Goal: Check status: Check status

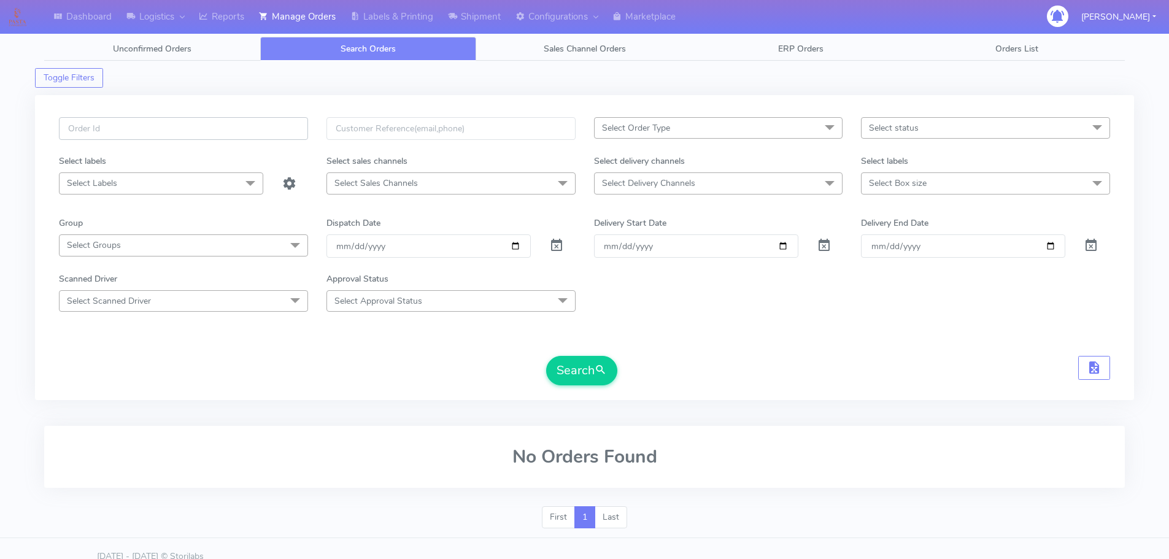
click at [212, 128] on input "text" at bounding box center [183, 128] width 249 height 23
paste input "1615180"
type input "1615180"
click at [546, 356] on button "Search" at bounding box center [581, 370] width 71 height 29
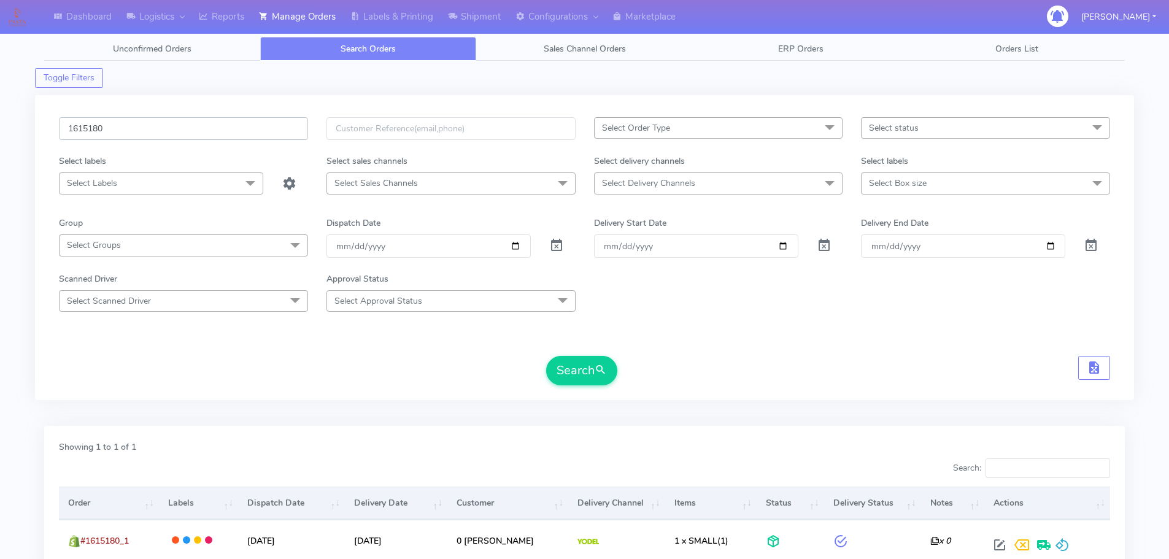
scroll to position [107, 0]
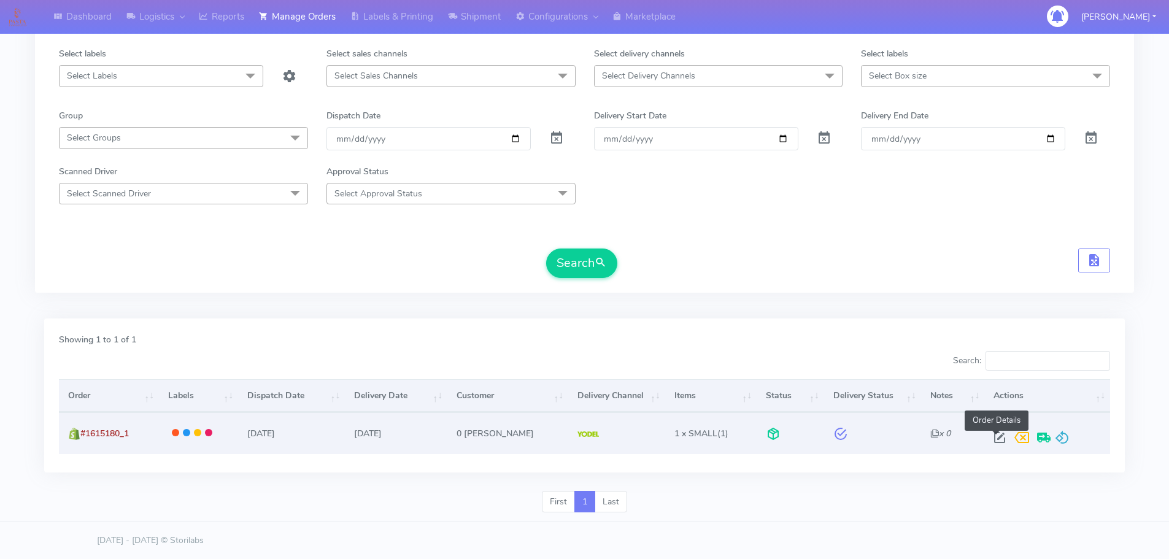
click at [998, 435] on span at bounding box center [1000, 441] width 22 height 12
select select "5"
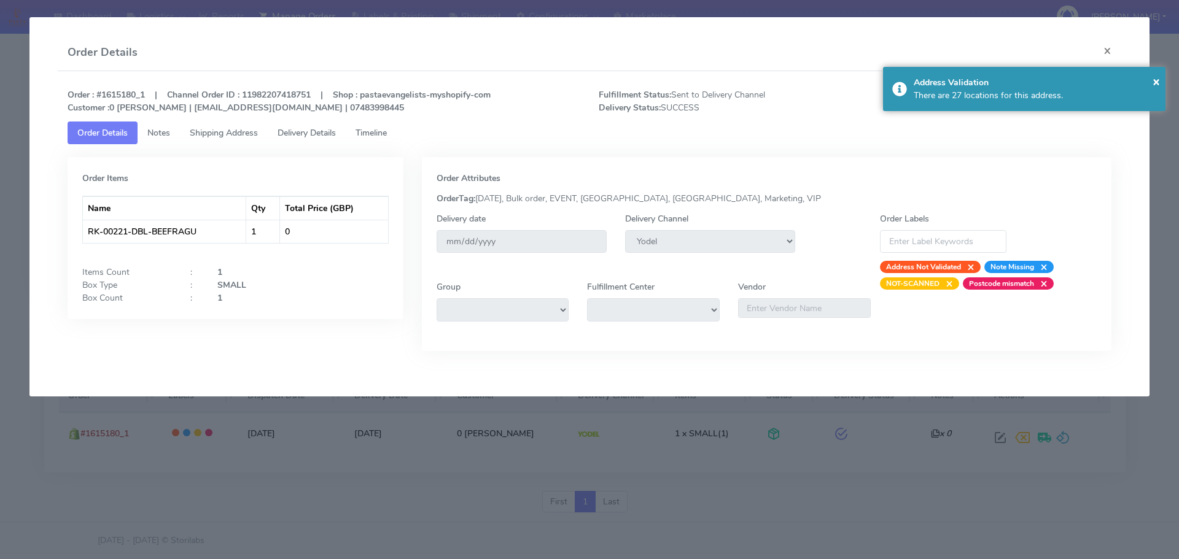
click at [372, 132] on span "Timeline" at bounding box center [370, 133] width 31 height 12
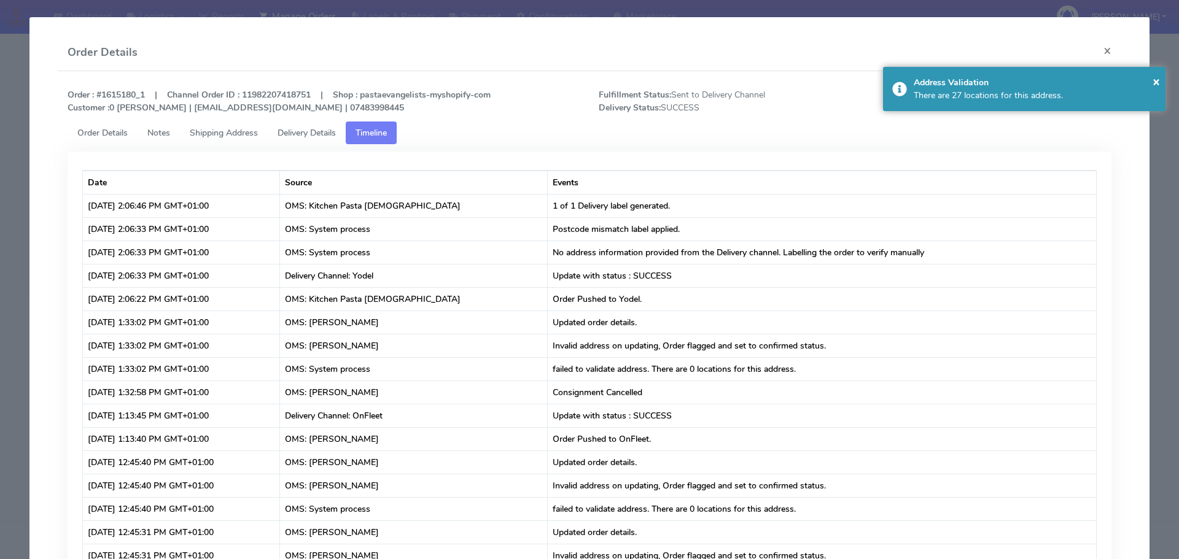
click at [18, 142] on modal-container "Order Details × Order : #1615180_1 | Channel Order ID : 11982207418751 | Shop :…" at bounding box center [589, 279] width 1179 height 559
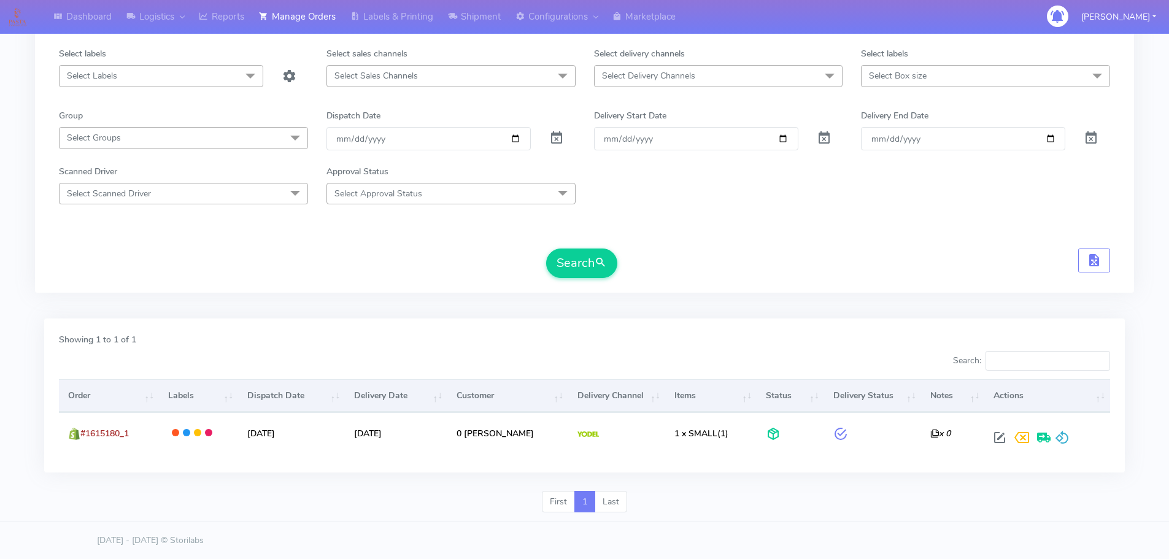
click at [890, 243] on form "1615180 Select Order Type Select All MEALS ATAVI One Off Pasta Club Gift Kit Ev…" at bounding box center [584, 144] width 1051 height 268
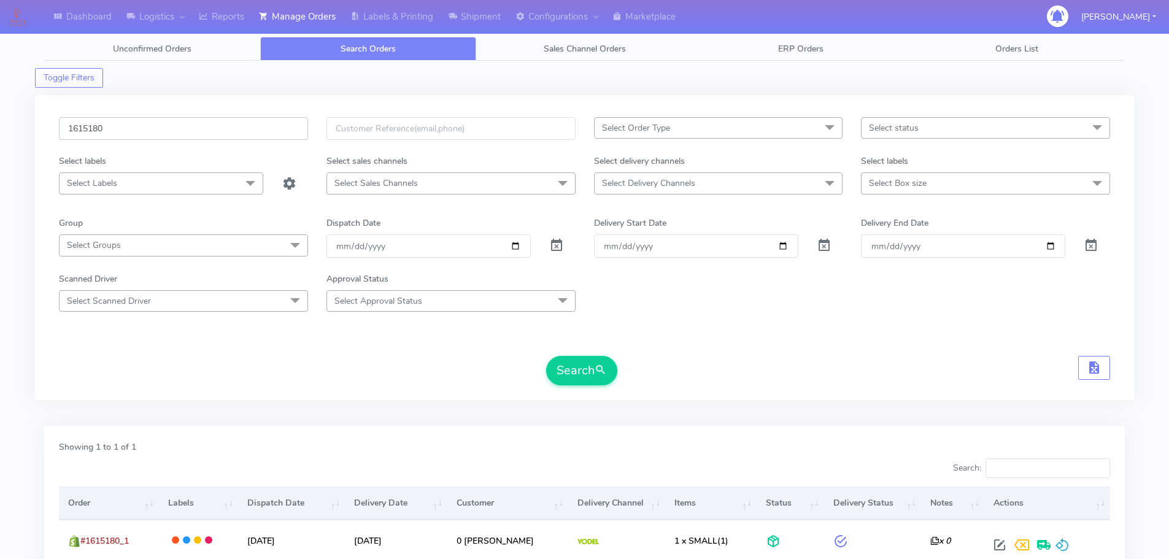
click at [255, 128] on input "1615180" at bounding box center [183, 128] width 249 height 23
paste input "7_1"
type input "1615187"
click at [546, 356] on button "Search" at bounding box center [581, 370] width 71 height 29
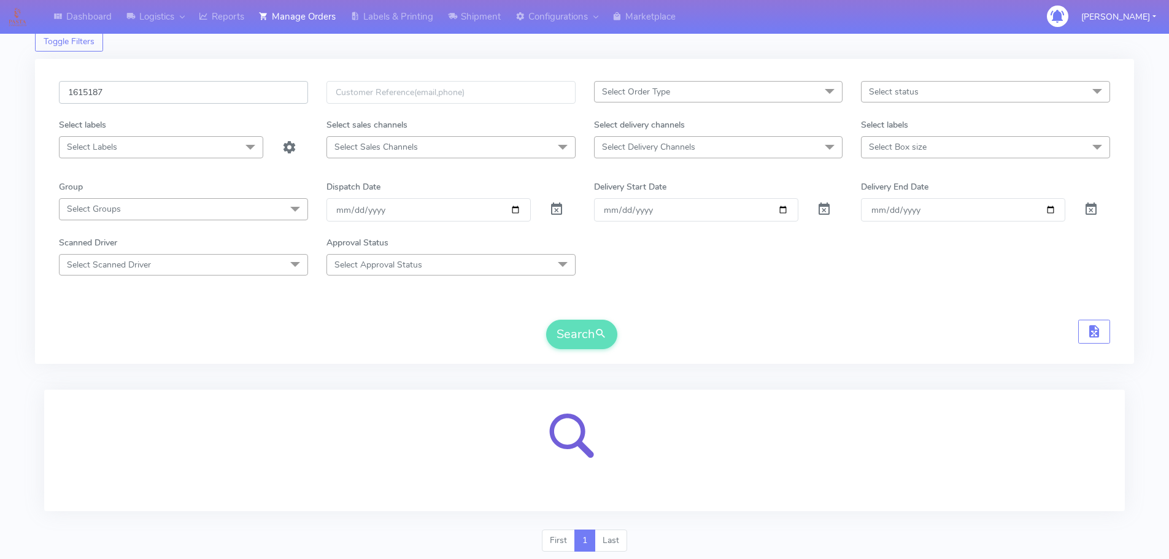
scroll to position [75, 0]
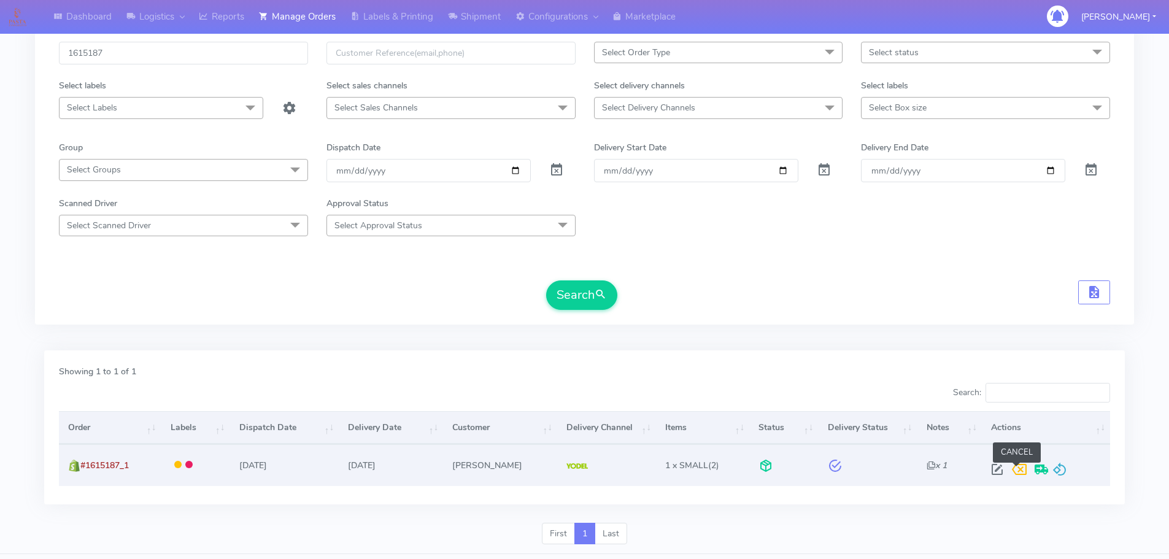
click at [996, 466] on span at bounding box center [997, 472] width 22 height 12
select select "5"
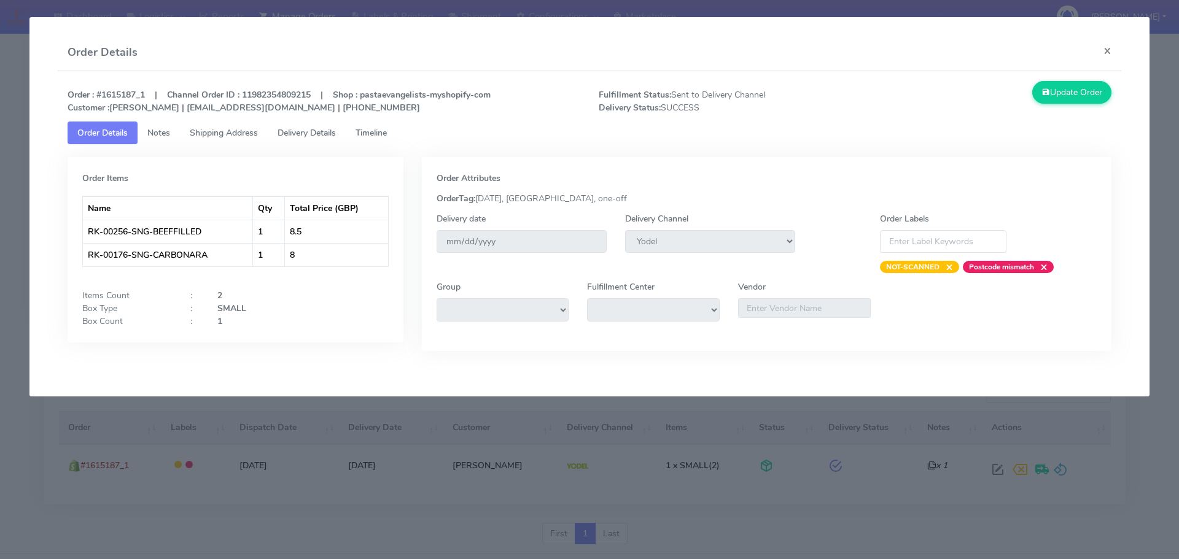
click at [340, 433] on modal-container "Order Details × Order : #1615187_1 | Channel Order ID : 11982354809215 | Shop :…" at bounding box center [589, 279] width 1179 height 559
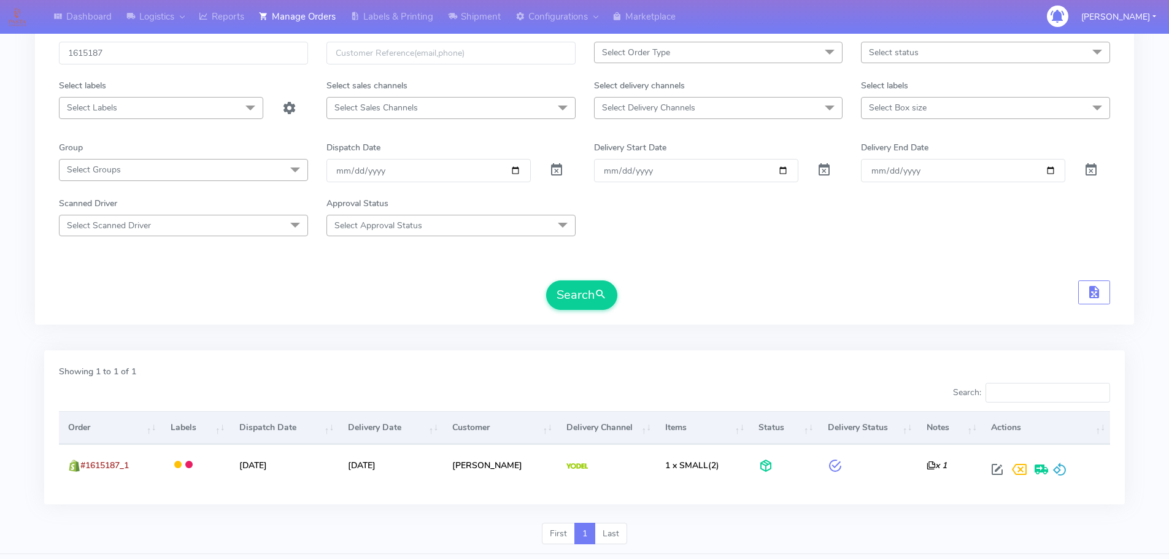
drag, startPoint x: 944, startPoint y: 263, endPoint x: 535, endPoint y: 25, distance: 473.3
click at [944, 263] on form "1615187 Select Order Type Select All MEALS ATAVI One Off Pasta Club Gift Kit Ev…" at bounding box center [584, 176] width 1051 height 268
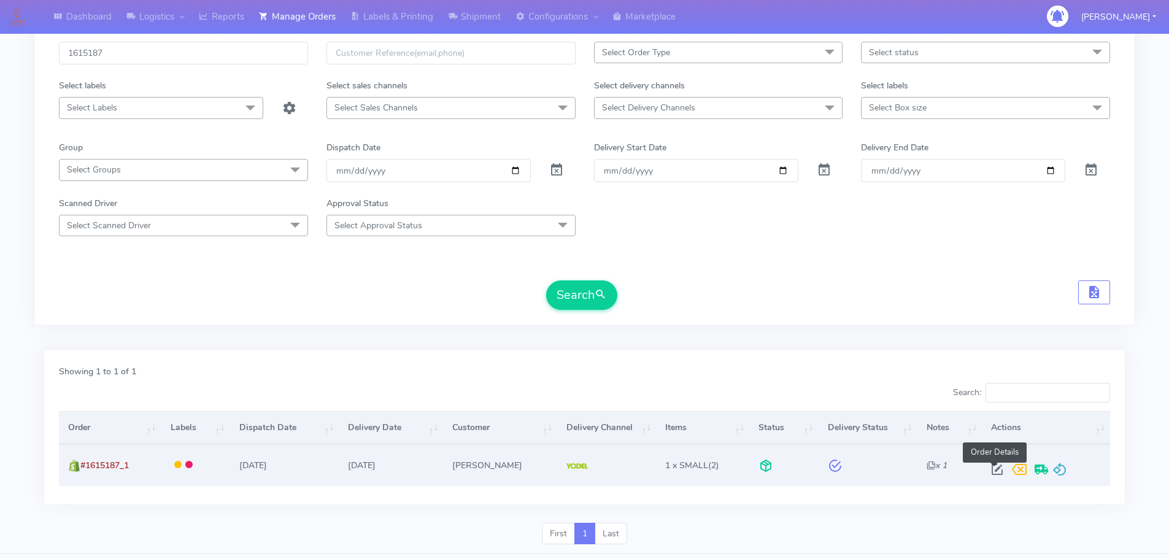
click at [988, 470] on span at bounding box center [997, 472] width 22 height 12
select select "5"
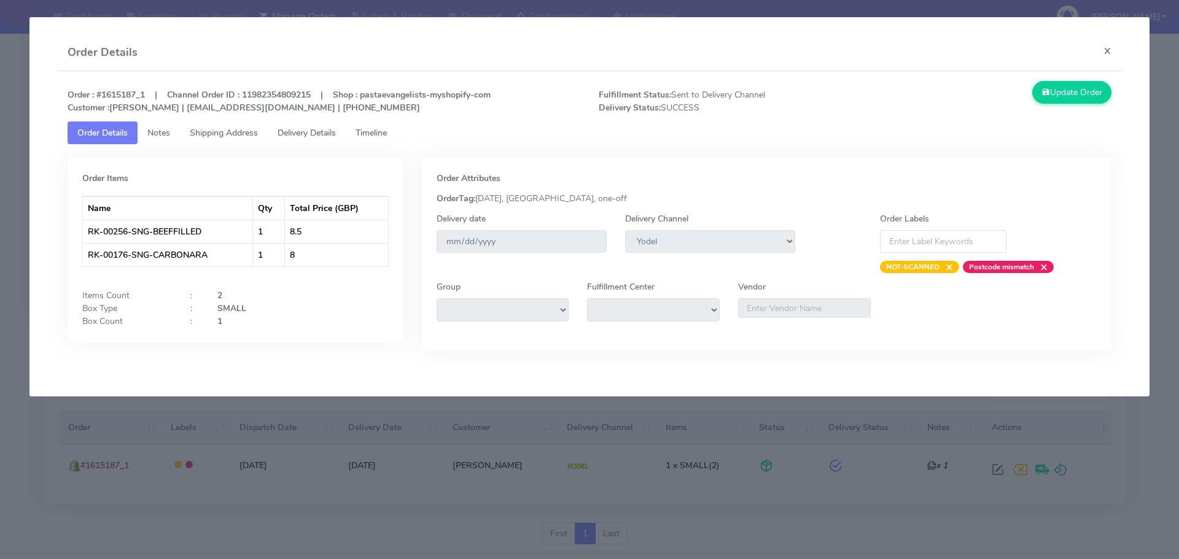
click at [371, 127] on span "Timeline" at bounding box center [370, 133] width 31 height 12
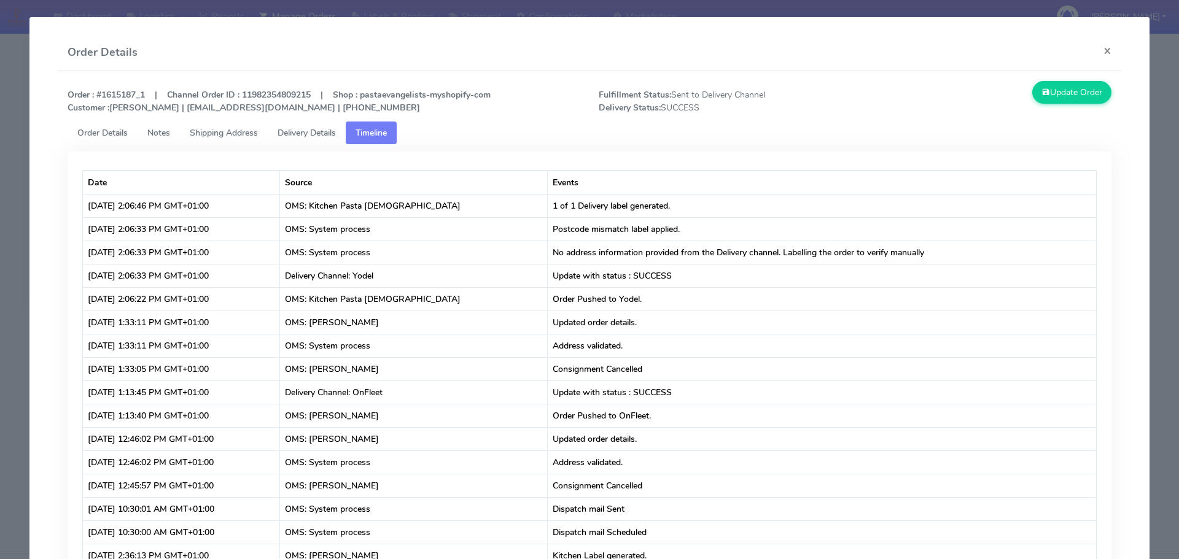
click at [10, 174] on modal-container "Order Details × Order : #1615187_1 | Channel Order ID : 11982354809215 | Shop :…" at bounding box center [589, 279] width 1179 height 559
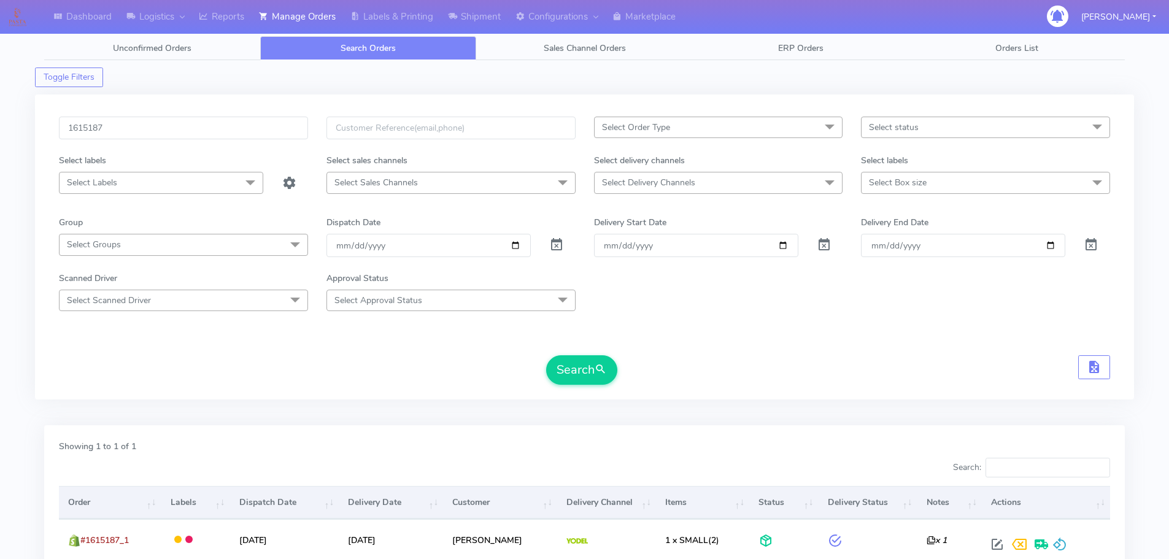
scroll to position [0, 0]
click at [204, 128] on input "1615187" at bounding box center [183, 128] width 249 height 23
paste input "3"
type input "1615183"
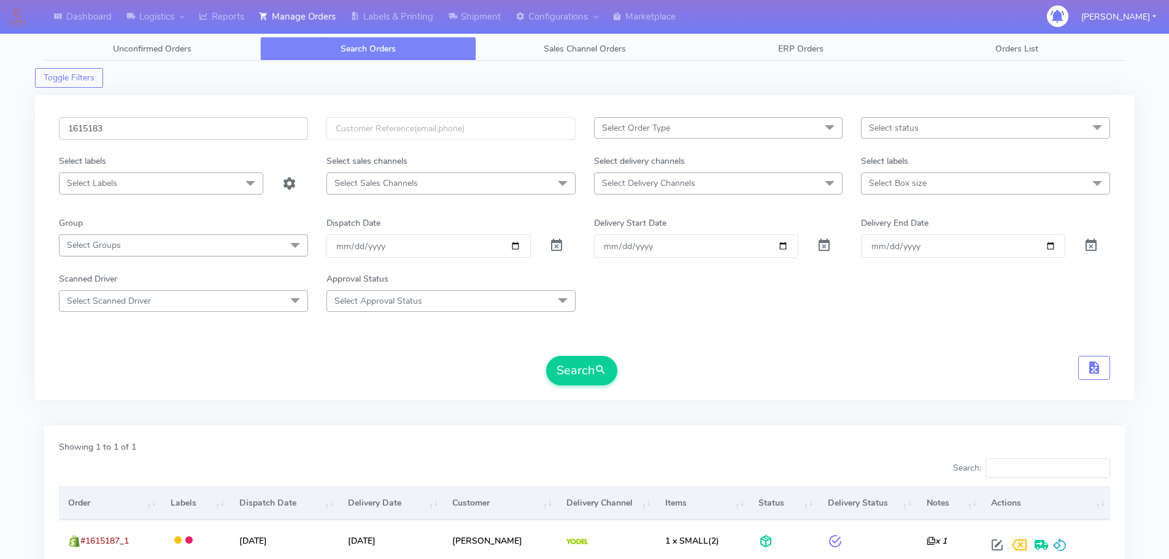
click at [546, 356] on button "Search" at bounding box center [581, 370] width 71 height 29
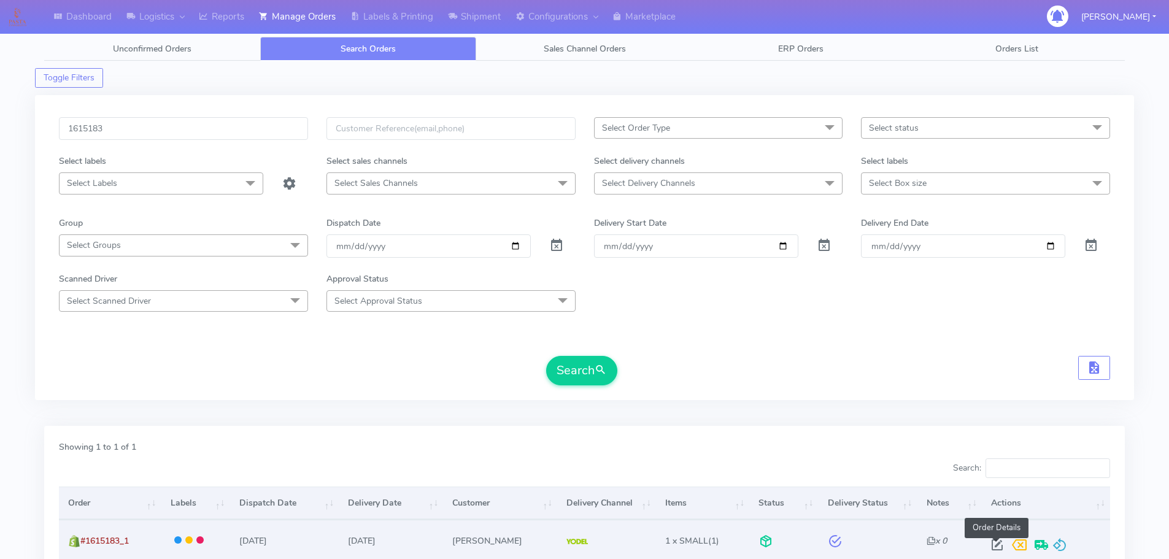
click at [996, 542] on span at bounding box center [997, 548] width 22 height 12
select select "5"
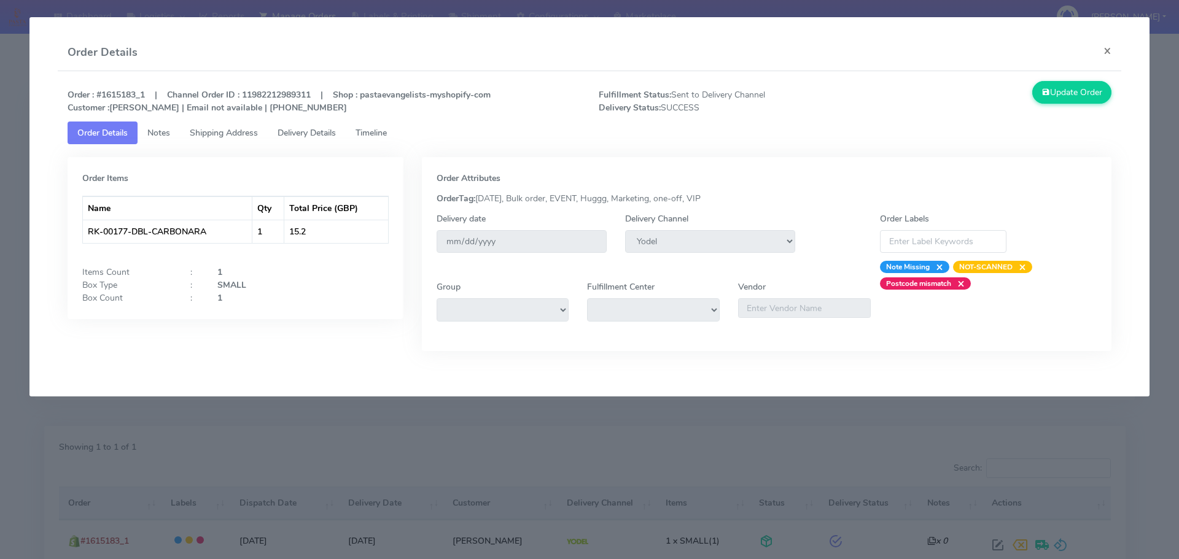
click at [365, 137] on span "Timeline" at bounding box center [370, 133] width 31 height 12
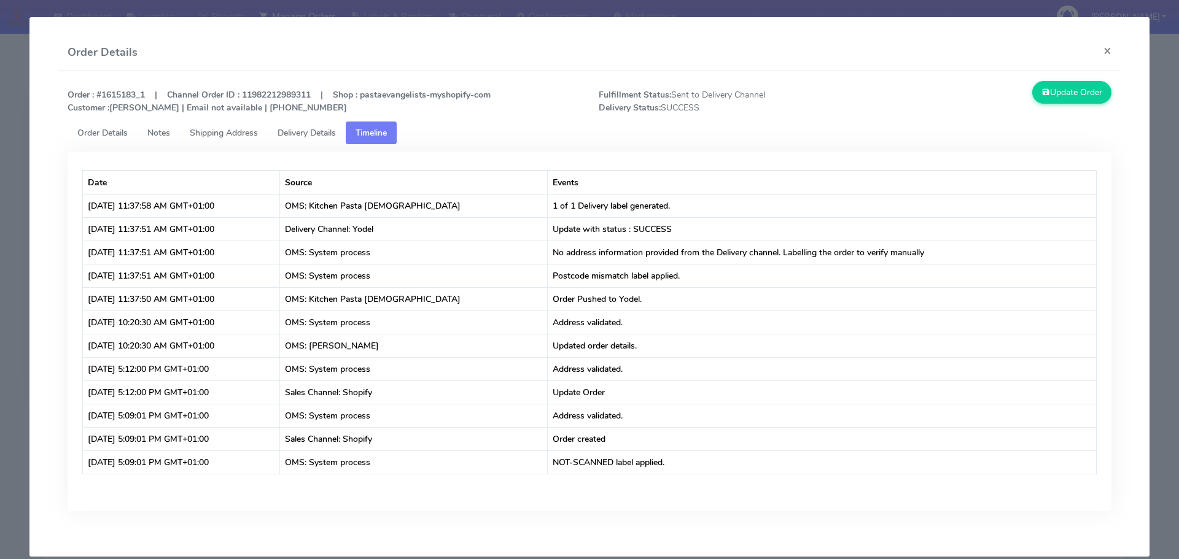
click at [0, 198] on modal-container "Order Details × Order : #1615183_1 | Channel Order ID : 11982212989311 | Shop :…" at bounding box center [589, 279] width 1179 height 559
